Goal: Transaction & Acquisition: Book appointment/travel/reservation

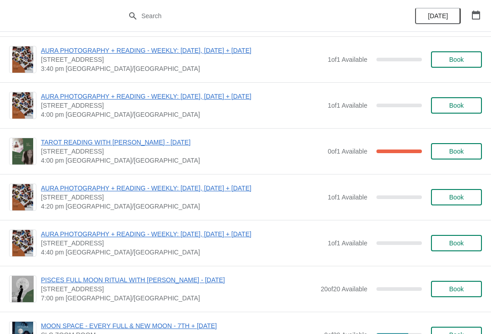
scroll to position [644, 0]
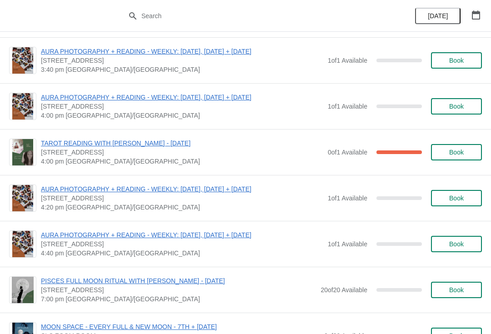
click at [455, 112] on button "Book" at bounding box center [456, 106] width 51 height 16
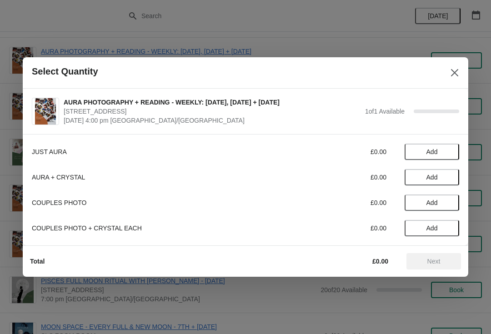
click at [429, 147] on button "Add" at bounding box center [432, 152] width 55 height 16
click at [433, 265] on span "Next" at bounding box center [434, 261] width 13 height 7
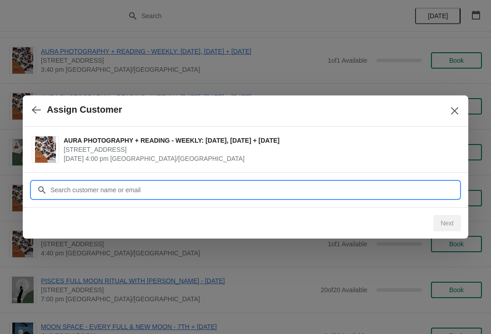
click at [363, 186] on input "Customer" at bounding box center [254, 190] width 409 height 16
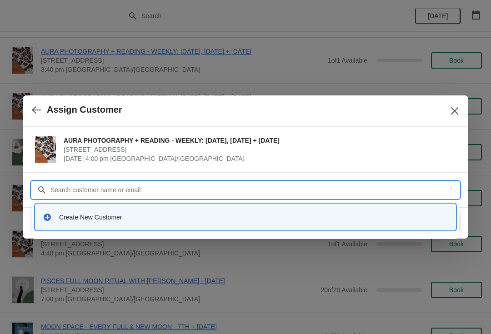
click at [277, 222] on div "Create New Customer" at bounding box center [253, 217] width 389 height 9
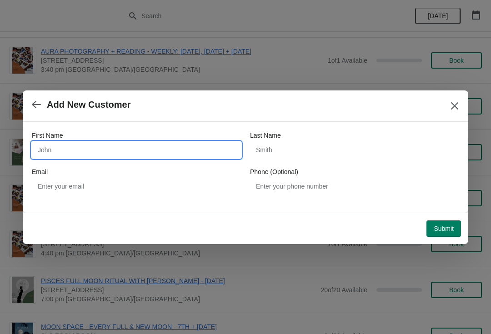
click at [169, 146] on input "First Name" at bounding box center [136, 150] width 209 height 16
type input "S"
type input "Mishti"
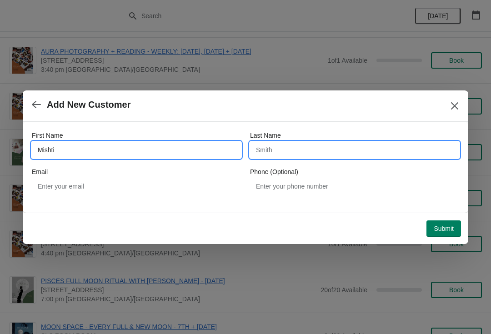
click at [324, 153] on input "Last Name" at bounding box center [354, 150] width 209 height 16
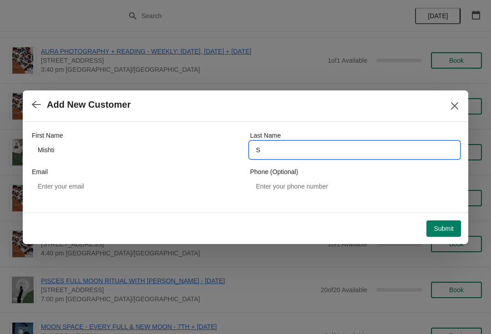
type input "S"
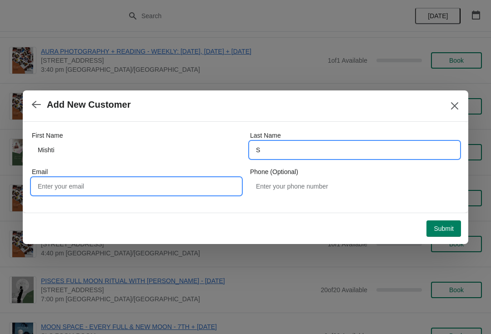
click at [200, 187] on input "Email" at bounding box center [136, 186] width 209 height 16
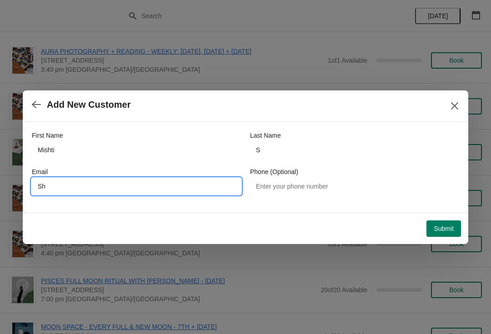
type input "S"
type input "sharmishta.srk@gmail.com"
click at [441, 233] on button "Submit" at bounding box center [444, 229] width 35 height 16
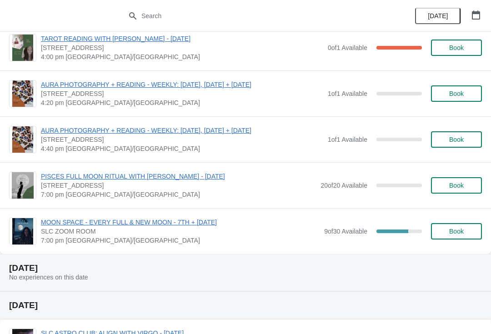
scroll to position [711, 0]
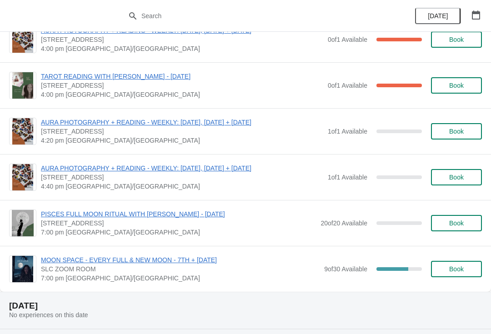
click at [459, 133] on span "Book" at bounding box center [456, 131] width 15 height 7
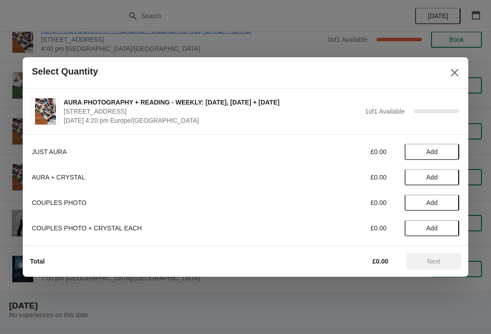
click at [437, 156] on button "Add" at bounding box center [432, 152] width 55 height 16
click at [439, 259] on span "Next" at bounding box center [434, 261] width 13 height 7
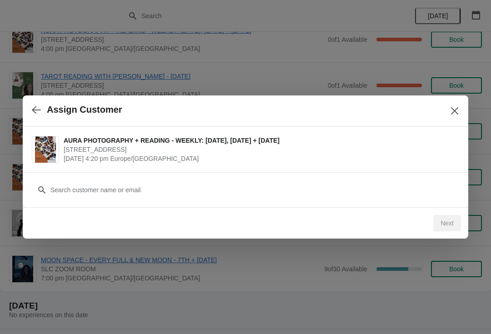
click at [443, 230] on div "Next" at bounding box center [448, 223] width 28 height 16
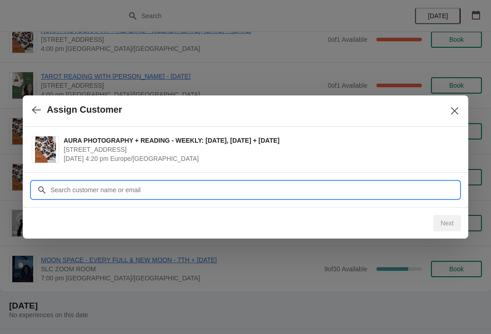
click at [362, 182] on input "Customer" at bounding box center [254, 190] width 409 height 16
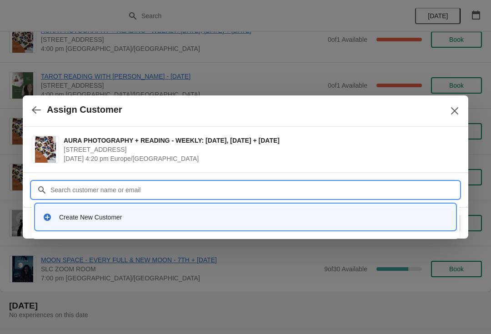
click at [214, 227] on div "Create New Customer" at bounding box center [245, 217] width 420 height 26
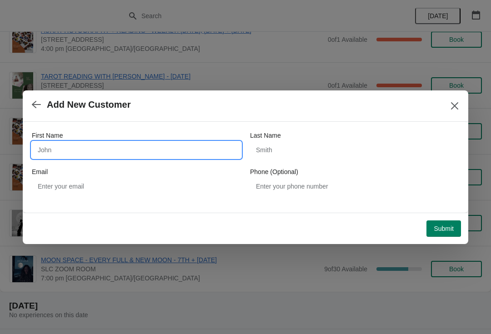
click at [112, 149] on input "First Name" at bounding box center [136, 150] width 209 height 16
type input "Iris"
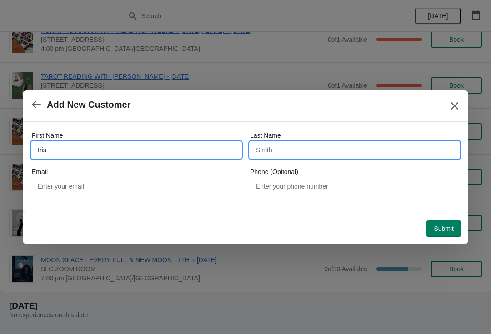
click at [293, 149] on input "Last Name" at bounding box center [354, 150] width 209 height 16
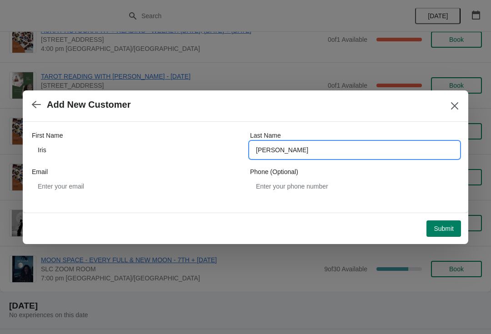
type input "[PERSON_NAME]"
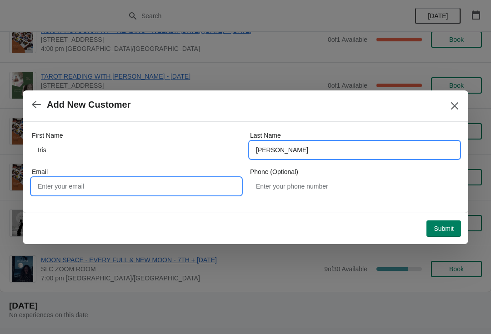
click at [163, 193] on input "Email" at bounding box center [136, 186] width 209 height 16
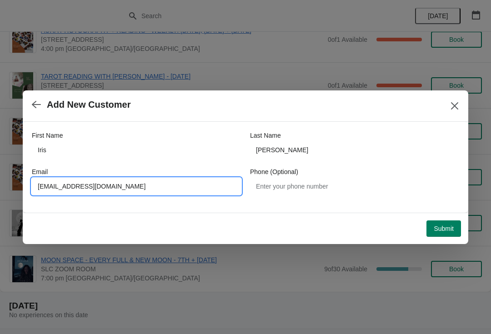
type input "[EMAIL_ADDRESS][DOMAIN_NAME]"
click at [444, 231] on span "Submit" at bounding box center [444, 228] width 20 height 7
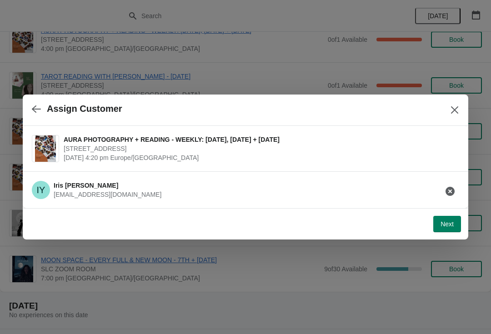
click at [445, 230] on button "Next" at bounding box center [448, 224] width 28 height 16
select select "Yes"
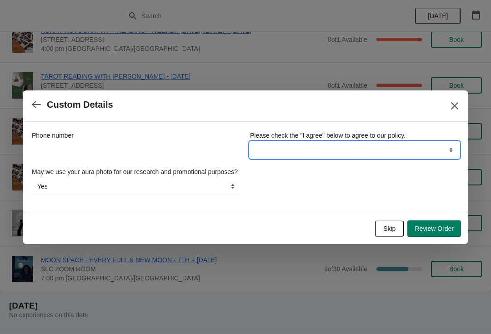
click at [370, 142] on select "I agree" at bounding box center [354, 150] width 209 height 16
select select "I agree"
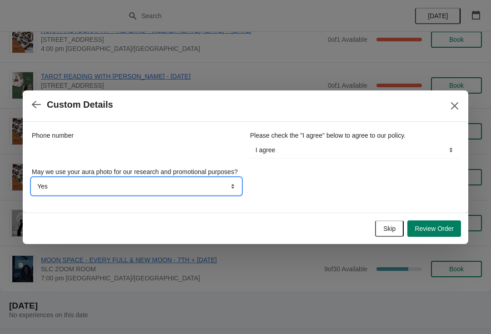
click at [202, 192] on select "Yes No" at bounding box center [136, 186] width 209 height 16
click at [176, 187] on select "Yes No" at bounding box center [136, 186] width 209 height 16
select select "No"
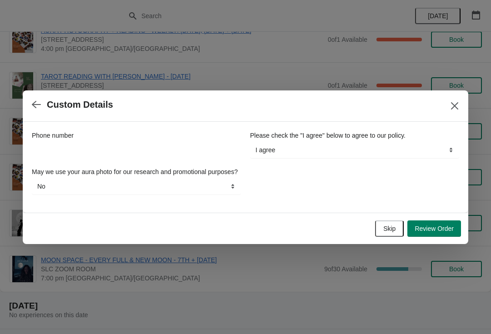
click at [443, 230] on span "Review Order" at bounding box center [434, 228] width 39 height 7
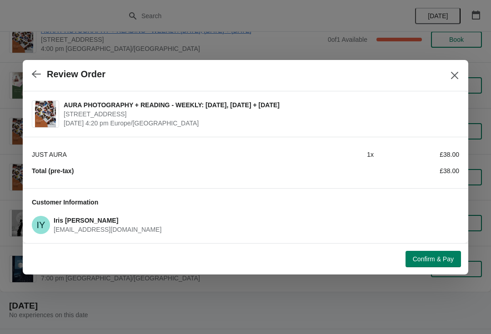
click at [431, 266] on button "Confirm & Pay" at bounding box center [433, 259] width 55 height 16
